Goal: Task Accomplishment & Management: Use online tool/utility

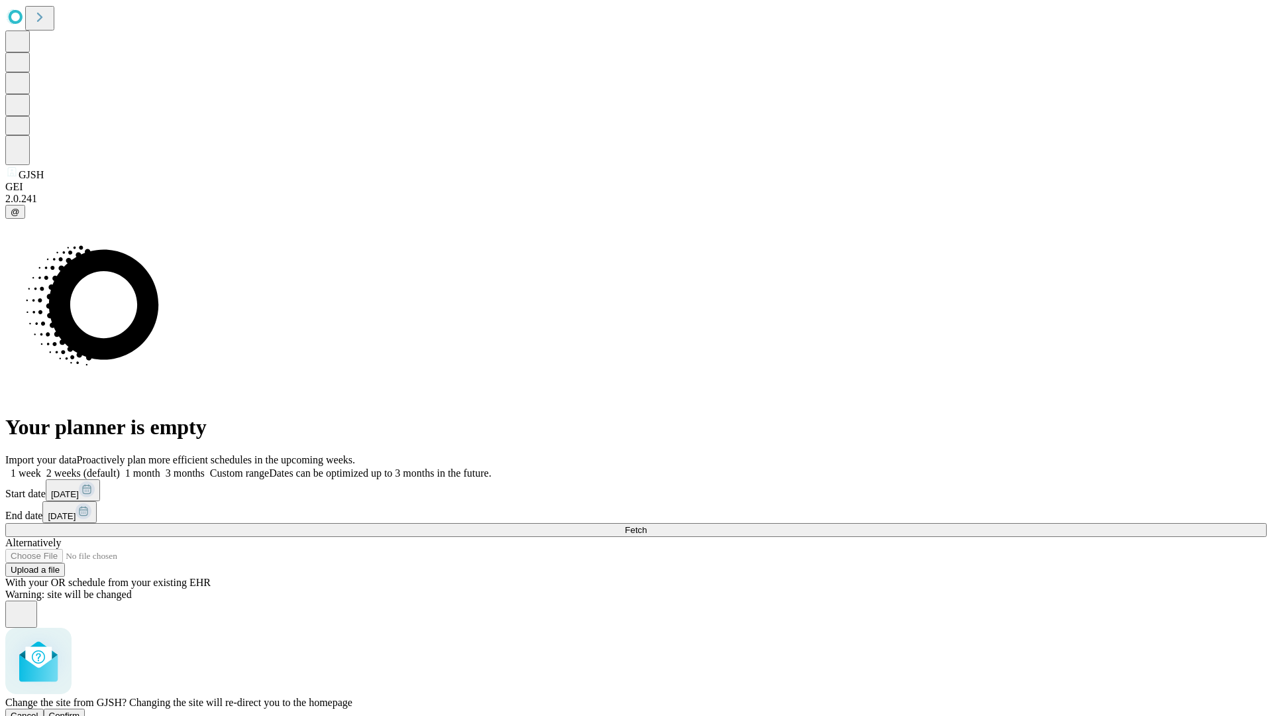
click at [80, 710] on span "Confirm" at bounding box center [64, 715] width 31 height 10
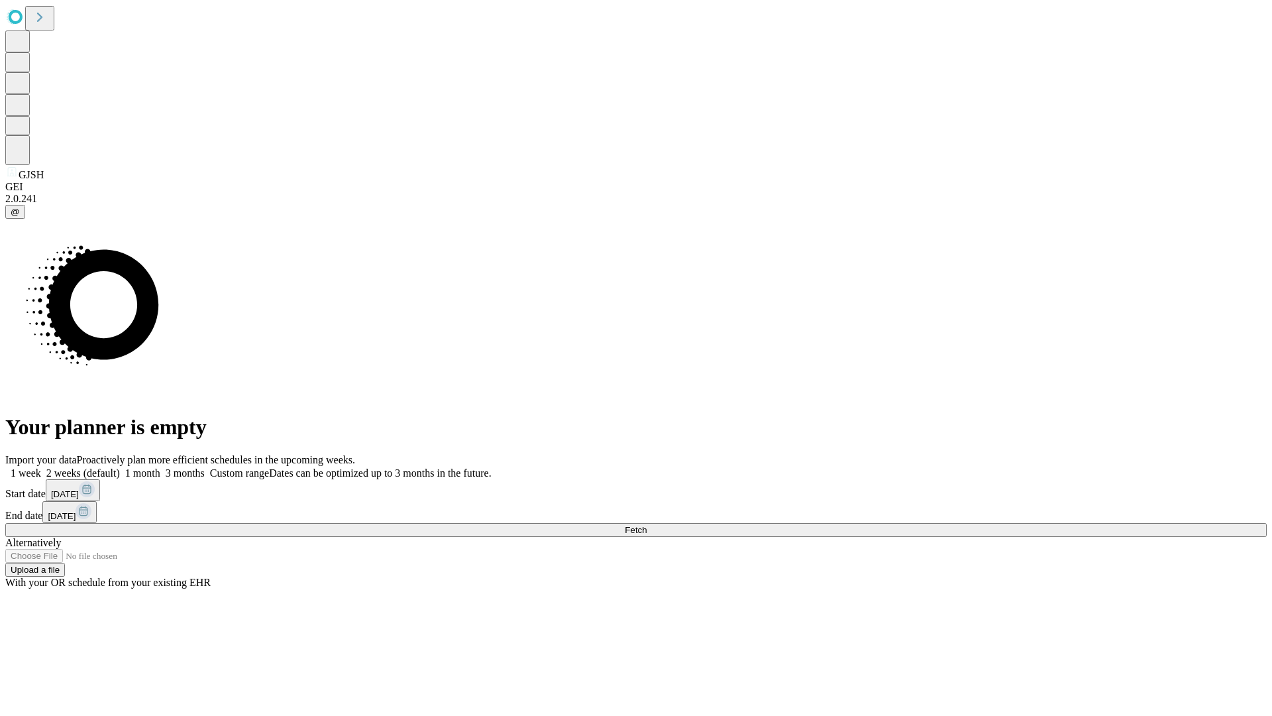
click at [160, 467] on label "1 month" at bounding box center [140, 472] width 40 height 11
click at [647, 525] on span "Fetch" at bounding box center [636, 530] width 22 height 10
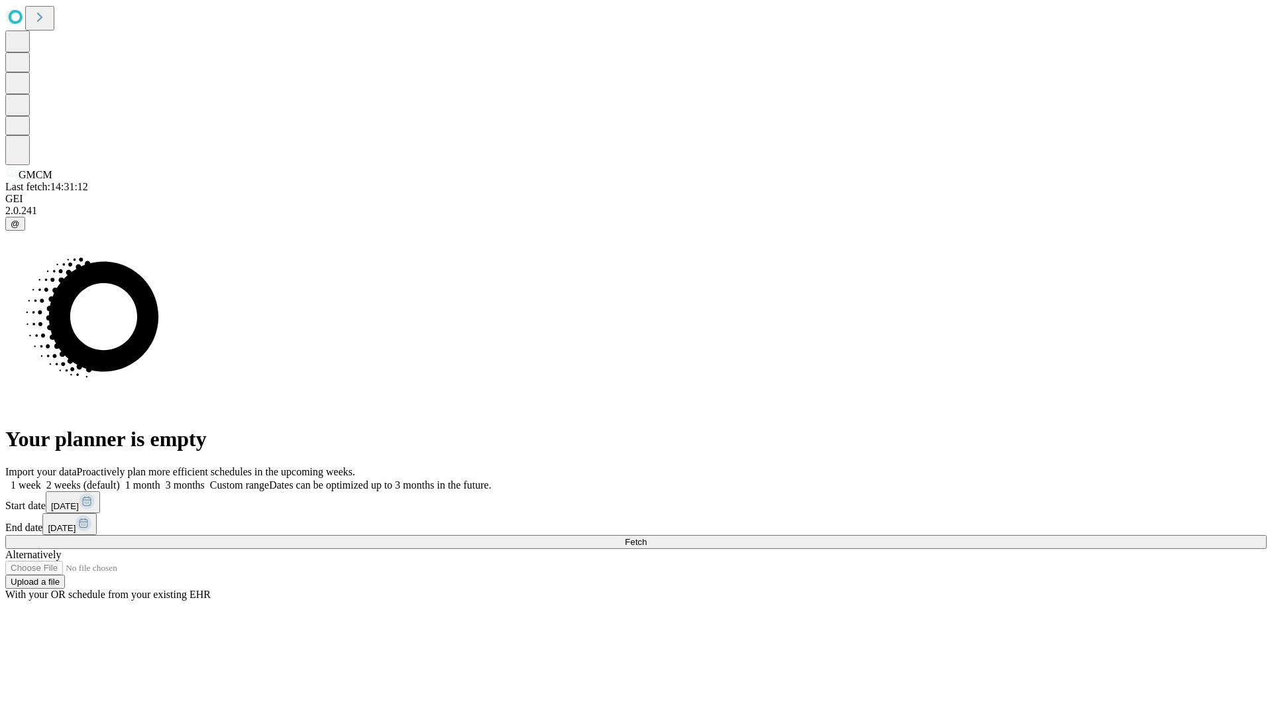
click at [160, 479] on label "1 month" at bounding box center [140, 484] width 40 height 11
click at [647, 537] on span "Fetch" at bounding box center [636, 542] width 22 height 10
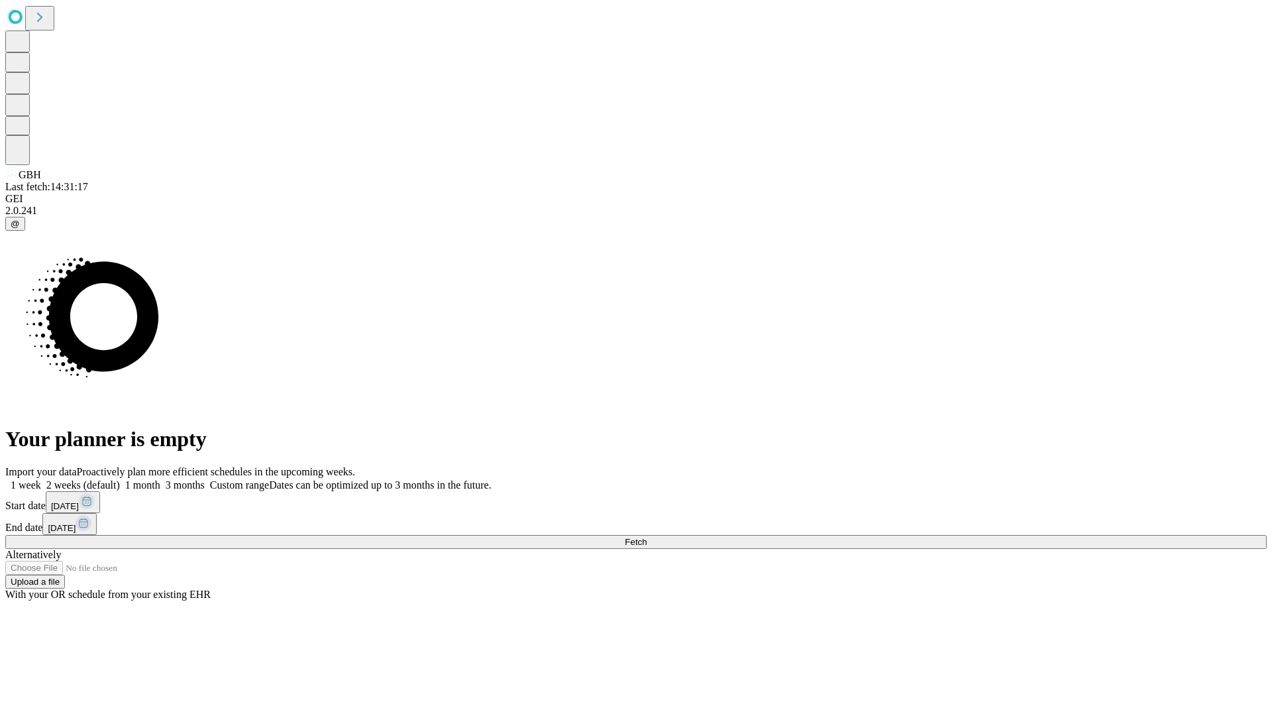
click at [160, 479] on label "1 month" at bounding box center [140, 484] width 40 height 11
click at [647, 537] on span "Fetch" at bounding box center [636, 542] width 22 height 10
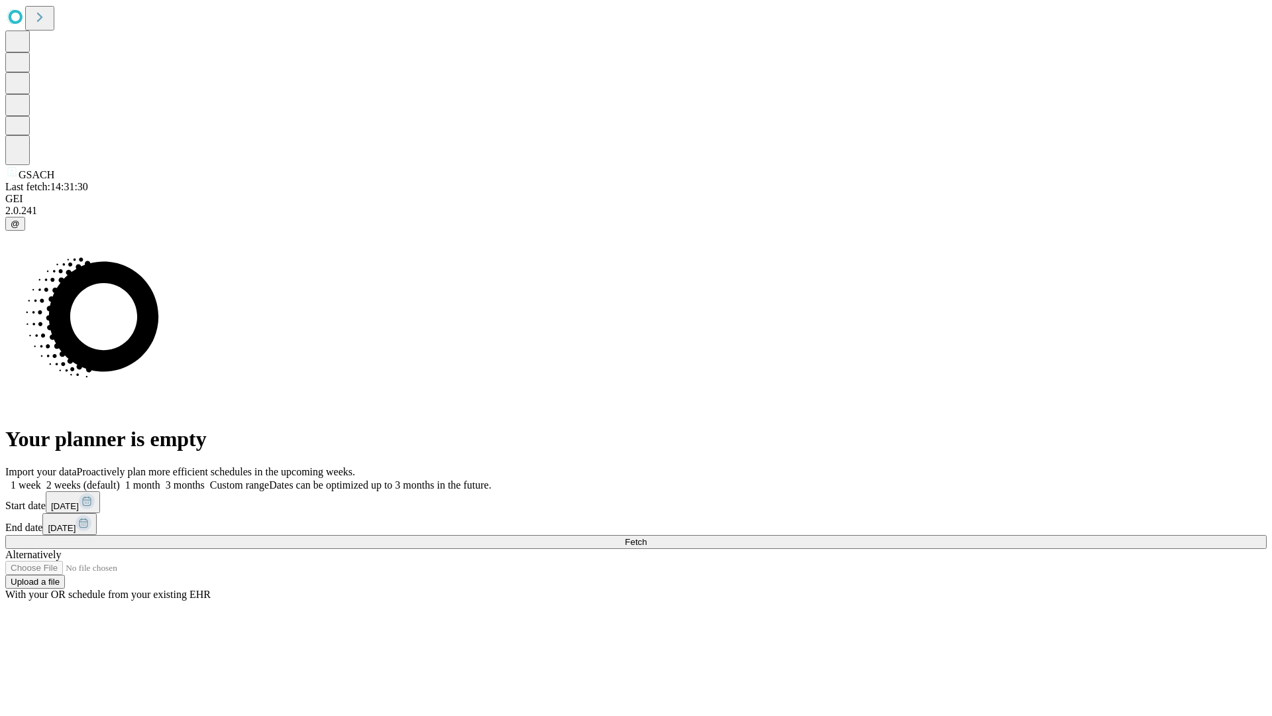
click at [160, 479] on label "1 month" at bounding box center [140, 484] width 40 height 11
click at [647, 537] on span "Fetch" at bounding box center [636, 542] width 22 height 10
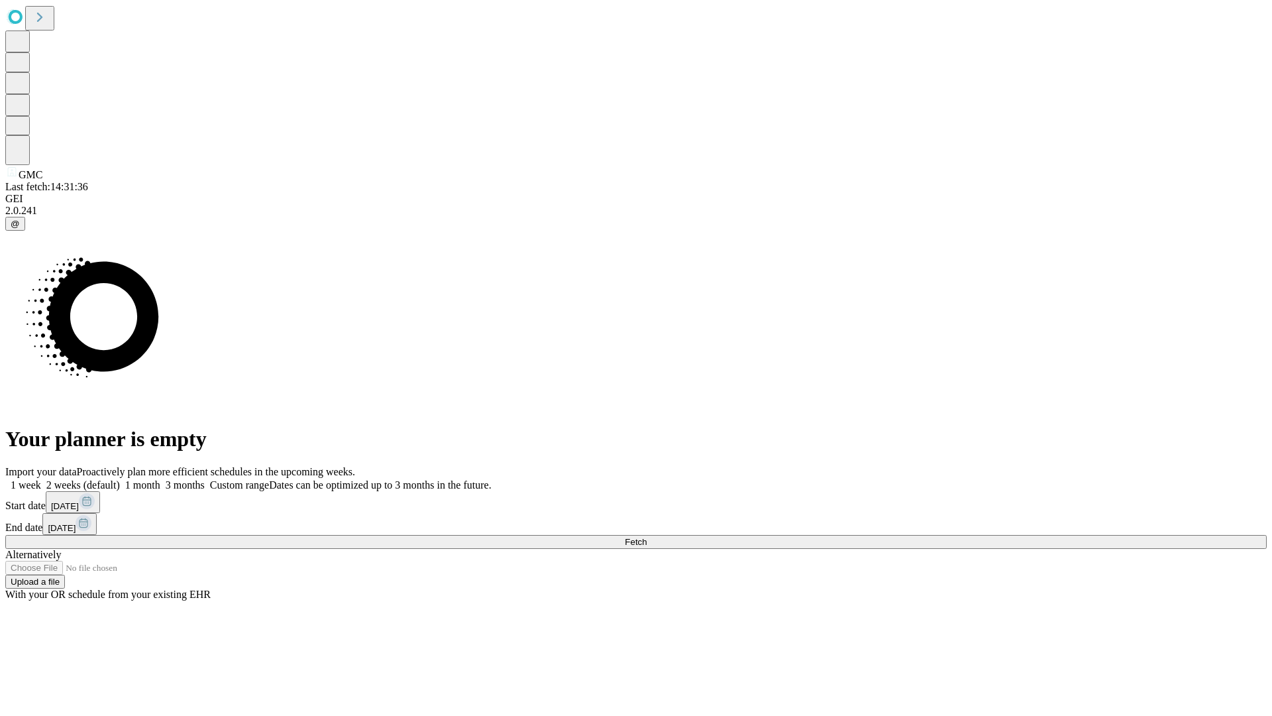
click at [160, 479] on label "1 month" at bounding box center [140, 484] width 40 height 11
click at [647, 537] on span "Fetch" at bounding box center [636, 542] width 22 height 10
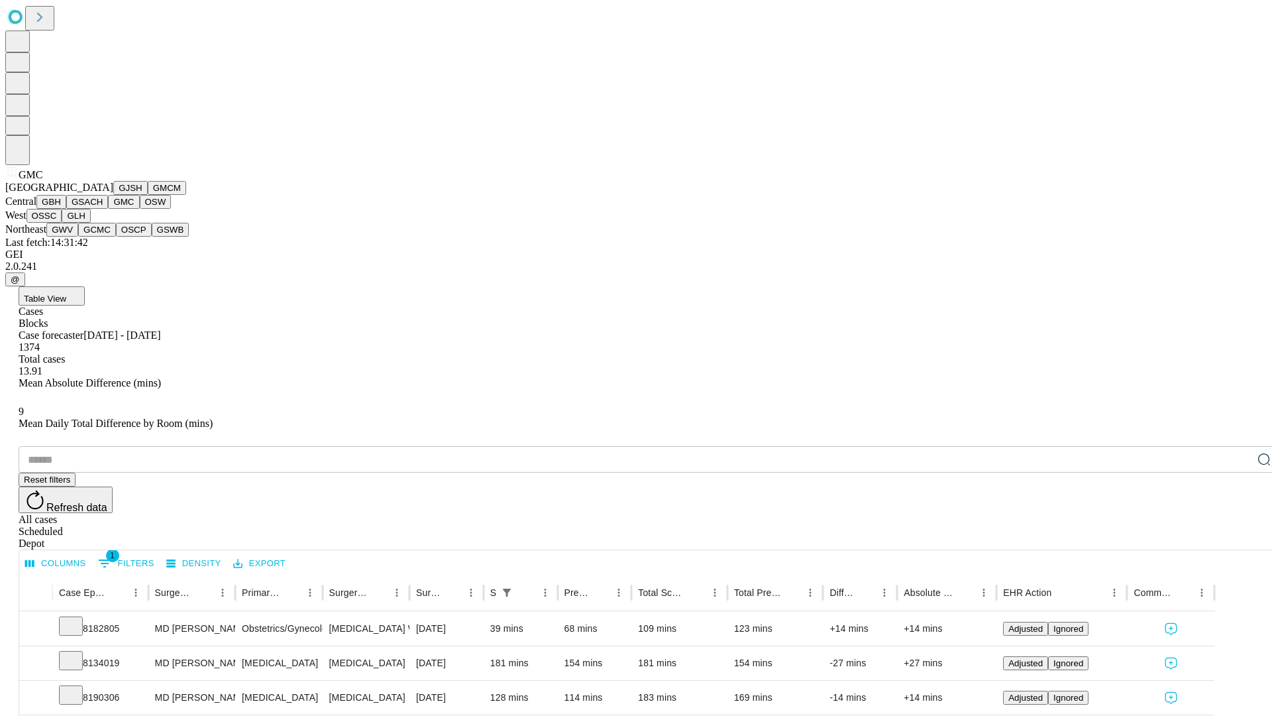
click at [140, 209] on button "OSW" at bounding box center [156, 202] width 32 height 14
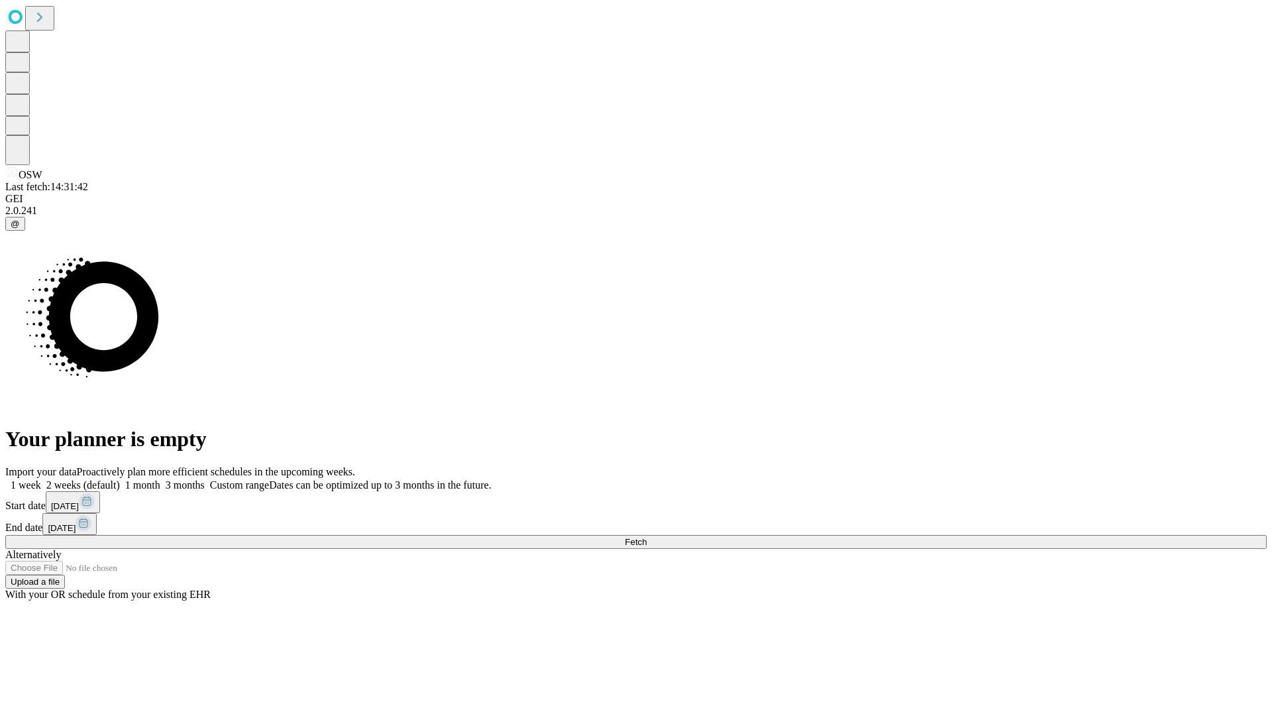
click at [160, 479] on label "1 month" at bounding box center [140, 484] width 40 height 11
click at [647, 537] on span "Fetch" at bounding box center [636, 542] width 22 height 10
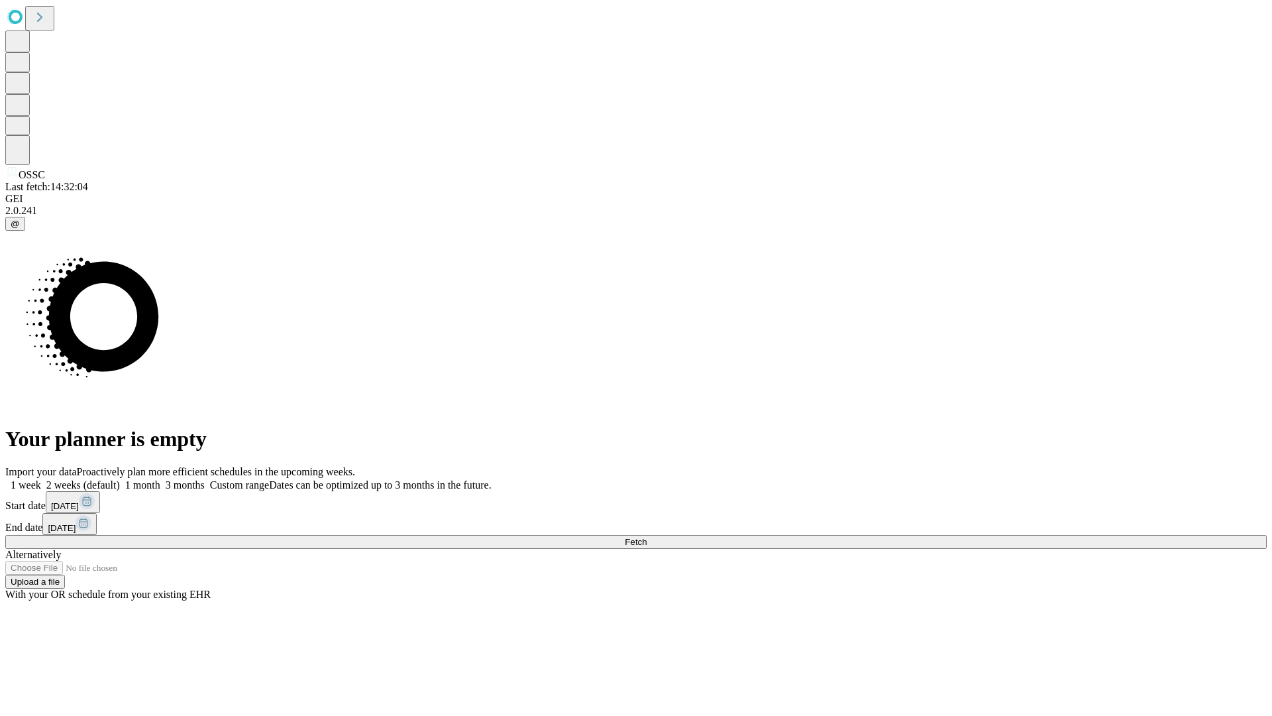
click at [160, 479] on label "1 month" at bounding box center [140, 484] width 40 height 11
click at [647, 537] on span "Fetch" at bounding box center [636, 542] width 22 height 10
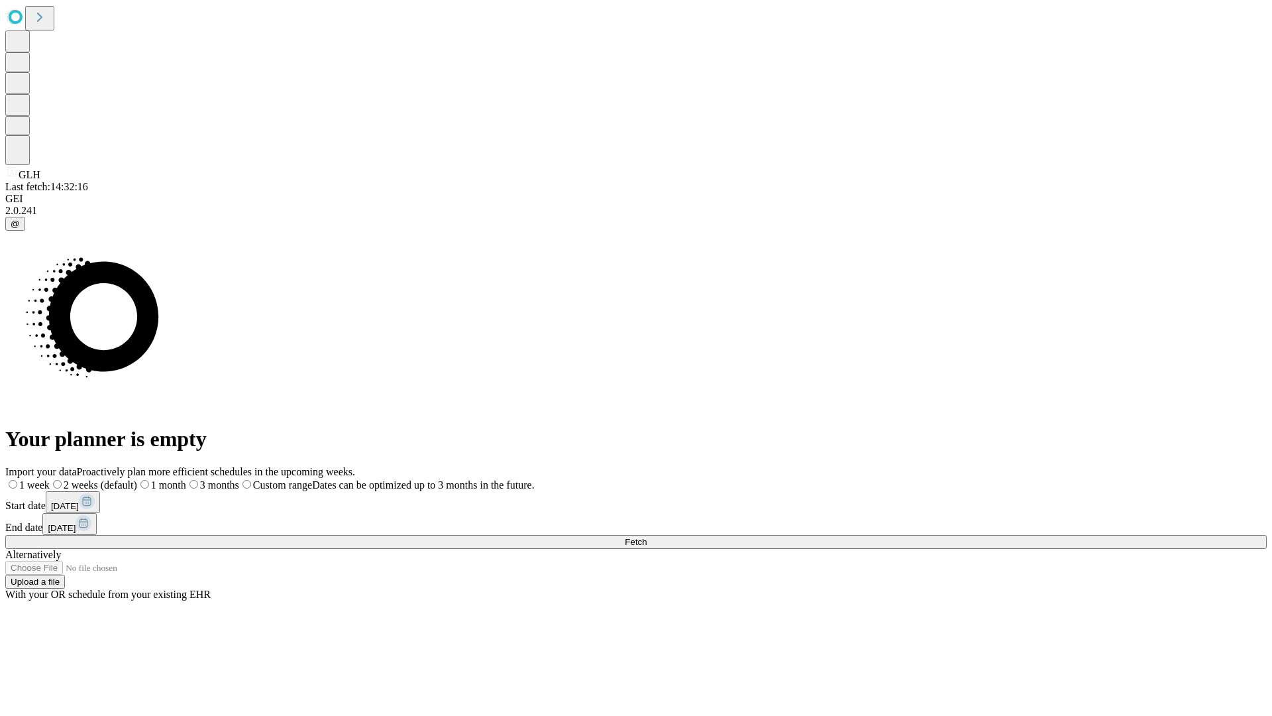
click at [186, 479] on label "1 month" at bounding box center [161, 484] width 49 height 11
click at [647, 537] on span "Fetch" at bounding box center [636, 542] width 22 height 10
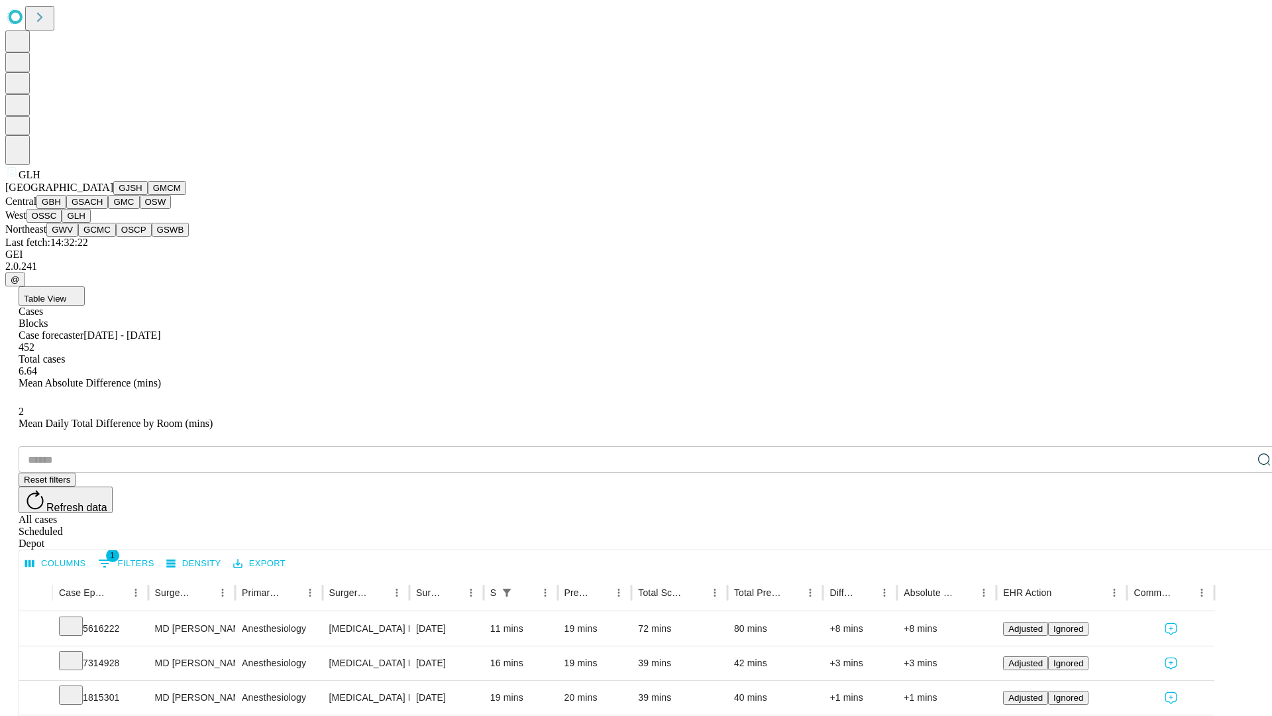
click at [78, 237] on button "GWV" at bounding box center [62, 230] width 32 height 14
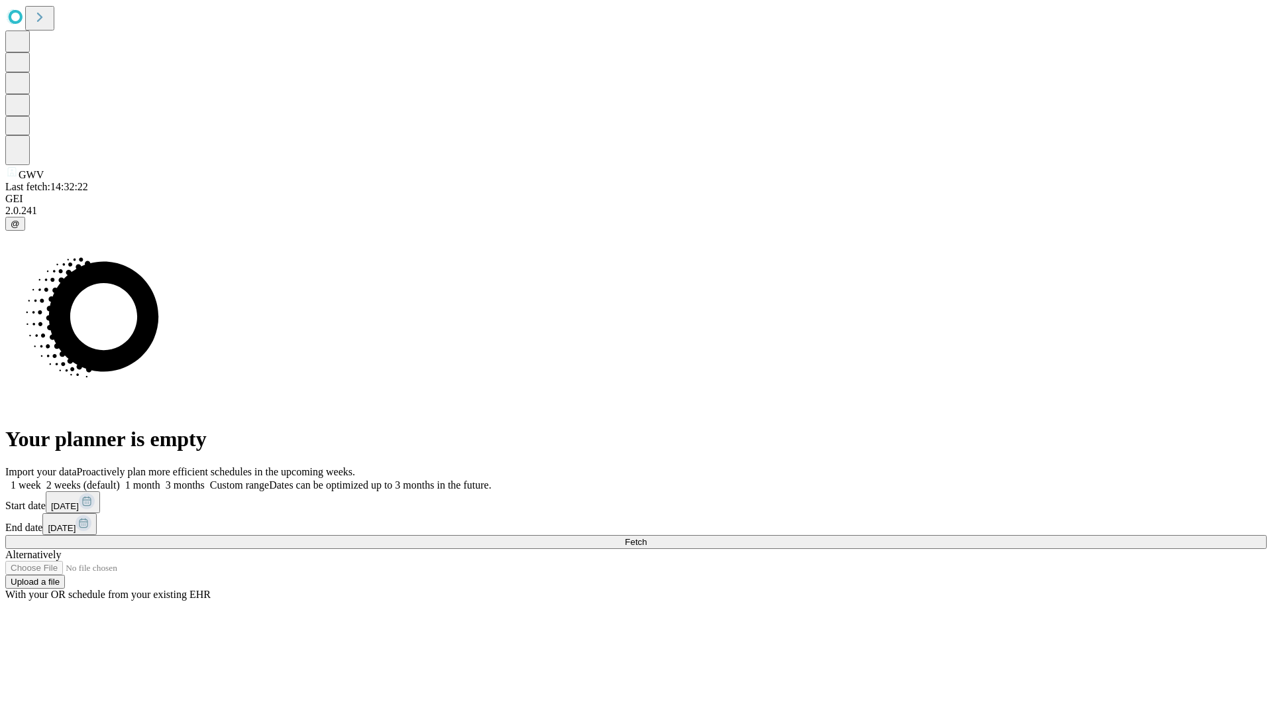
click at [160, 479] on label "1 month" at bounding box center [140, 484] width 40 height 11
click at [647, 537] on span "Fetch" at bounding box center [636, 542] width 22 height 10
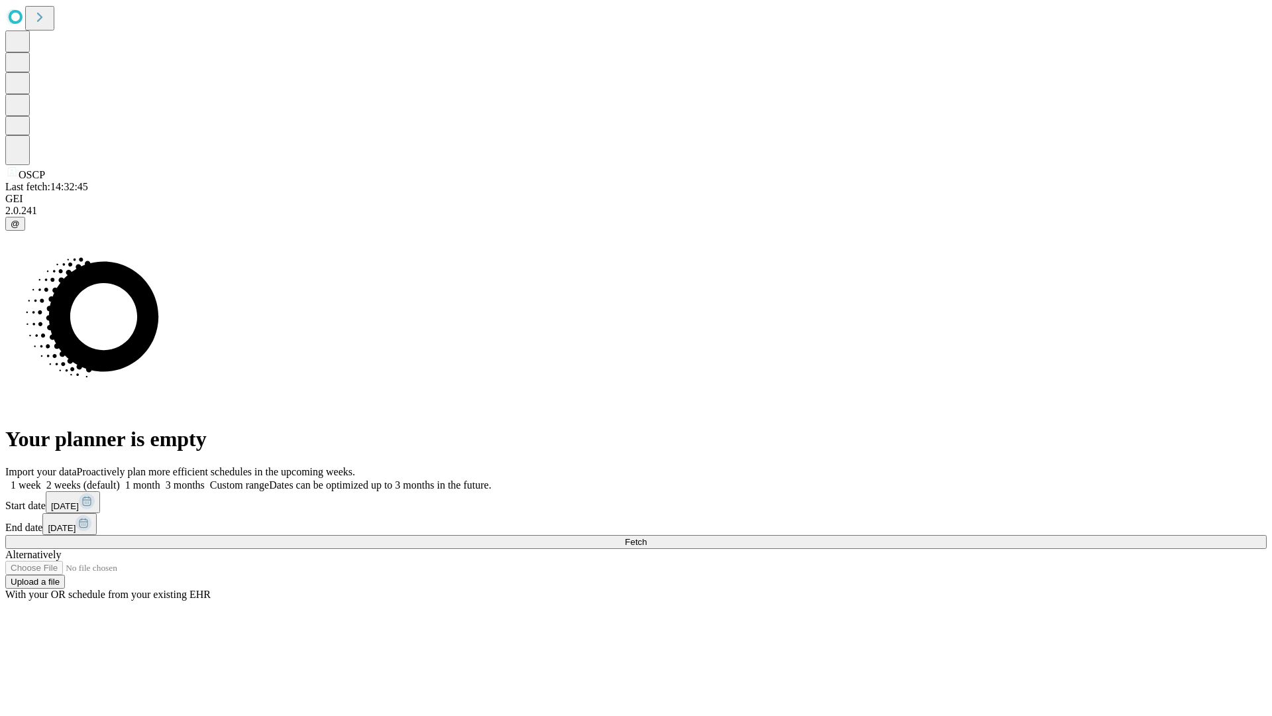
click at [160, 479] on label "1 month" at bounding box center [140, 484] width 40 height 11
click at [647, 537] on span "Fetch" at bounding box center [636, 542] width 22 height 10
